Goal: Information Seeking & Learning: Learn about a topic

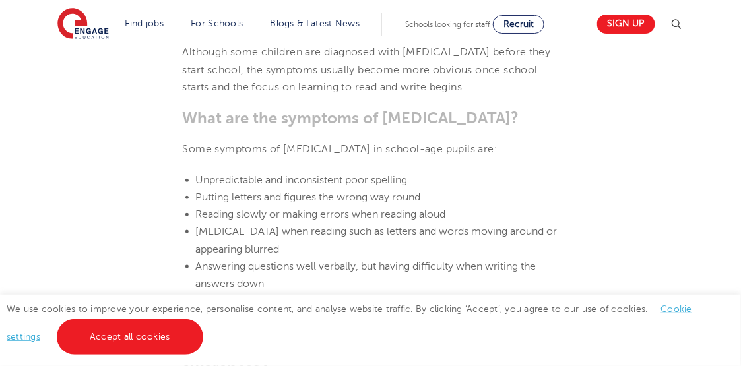
scroll to position [1608, 0]
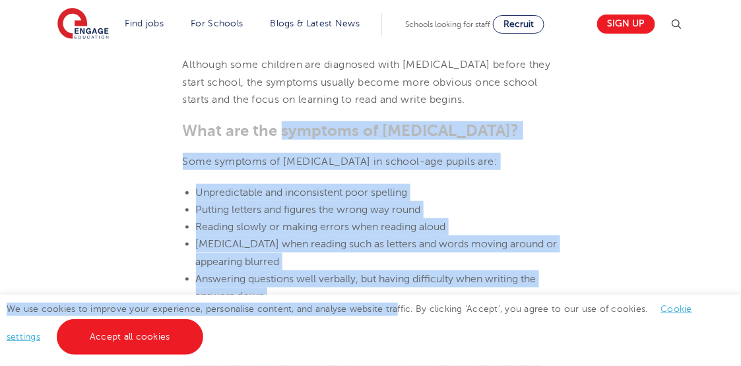
drag, startPoint x: 284, startPoint y: 89, endPoint x: 396, endPoint y: 296, distance: 235.5
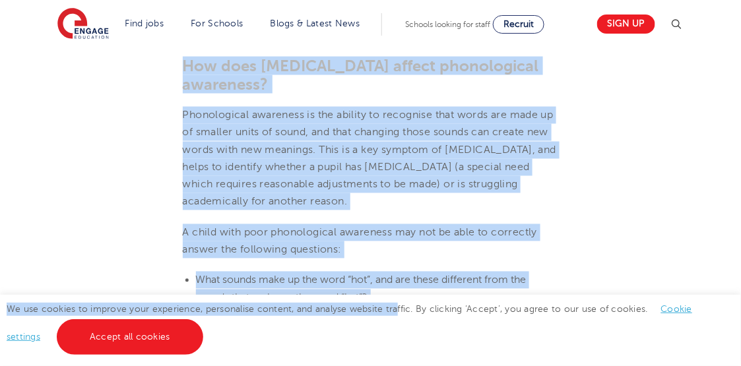
scroll to position [1929, 0]
